Goal: Transaction & Acquisition: Purchase product/service

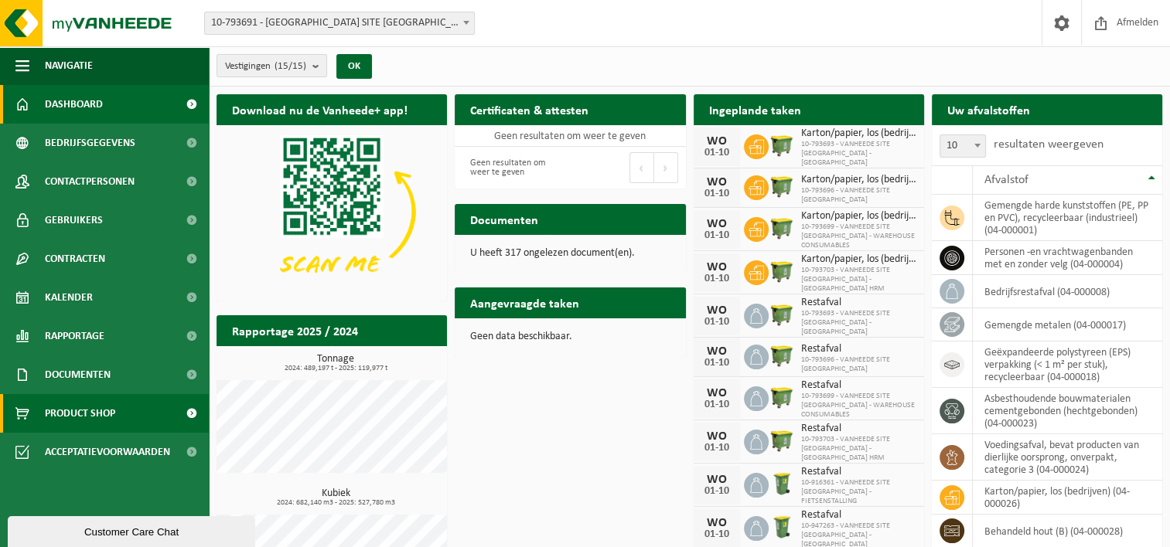
click at [90, 414] on span "Product Shop" at bounding box center [80, 413] width 70 height 39
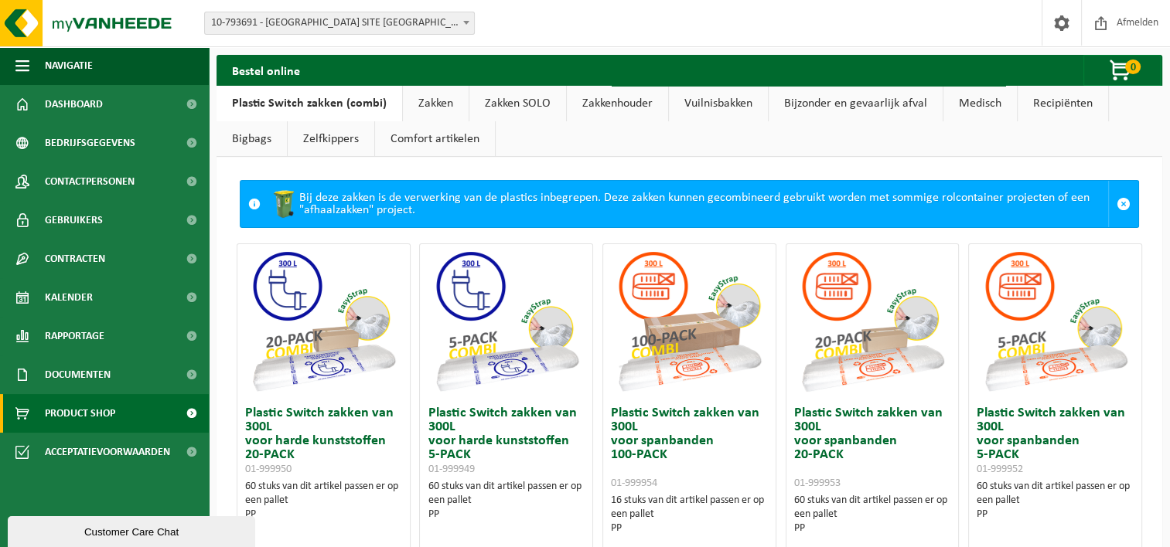
click at [437, 107] on link "Zakken" at bounding box center [436, 104] width 66 height 36
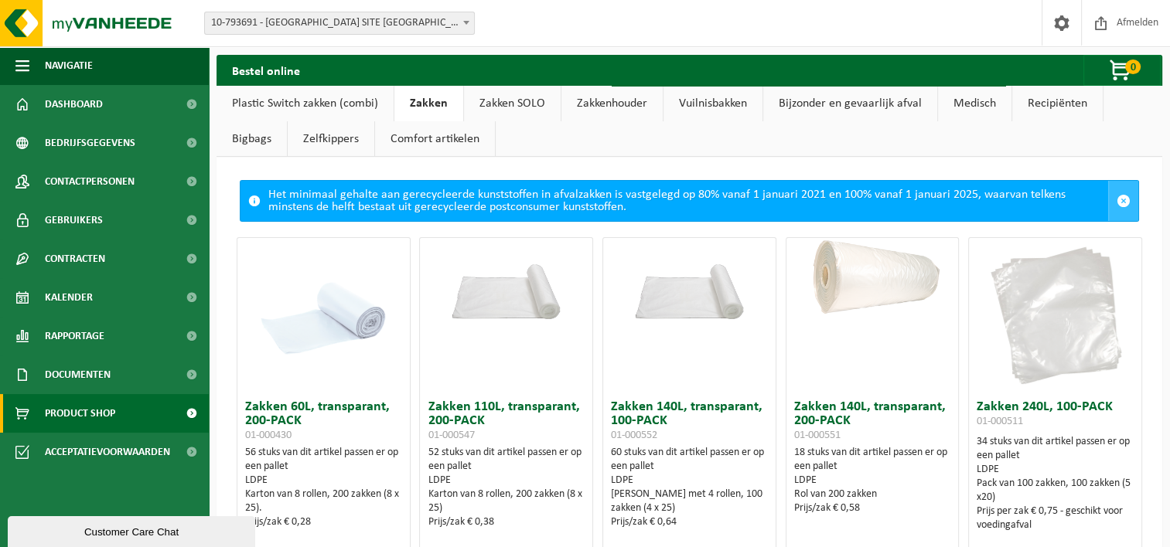
click at [1117, 200] on span at bounding box center [1124, 201] width 14 height 14
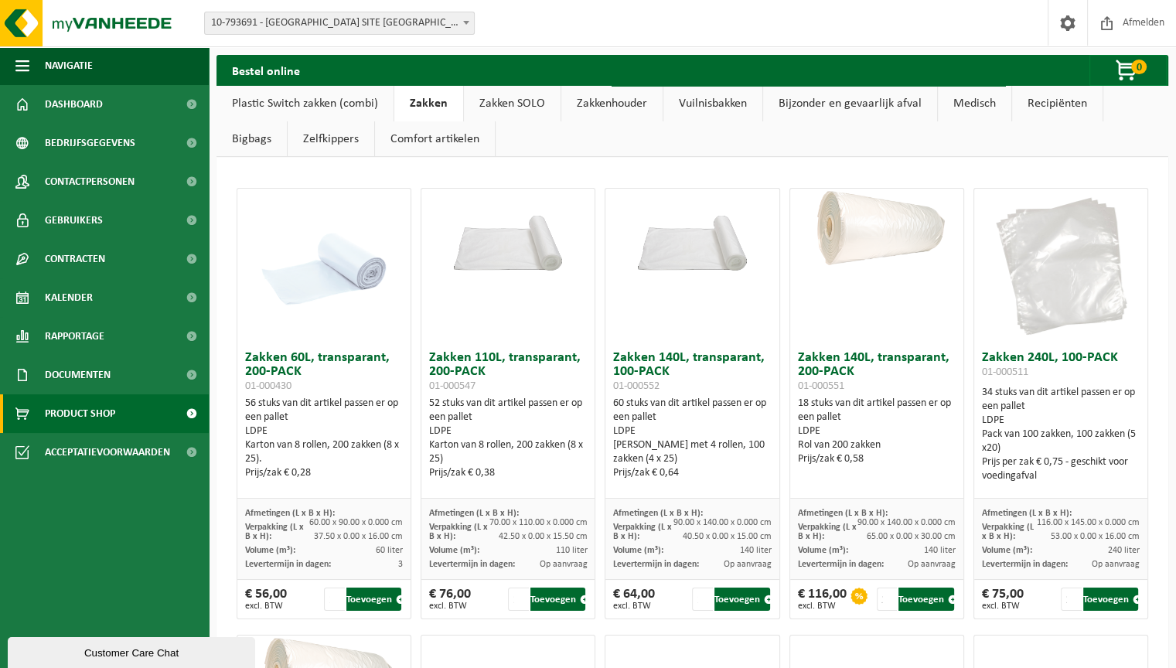
click at [912, 33] on div "Vestiging: 10-793691 - [GEOGRAPHIC_DATA] SITE [GEOGRAPHIC_DATA] - [GEOGRAPHIC_D…" at bounding box center [588, 23] width 1176 height 47
